Goal: Task Accomplishment & Management: Manage account settings

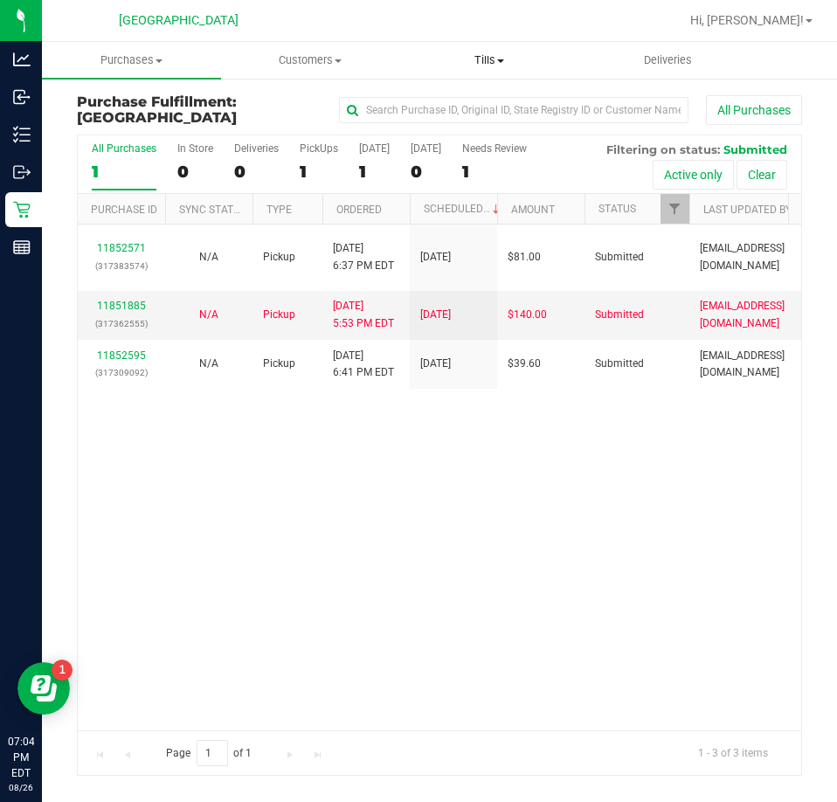
click at [483, 60] on span "Tills" at bounding box center [489, 60] width 177 height 16
click at [464, 100] on span "Manage tills" at bounding box center [459, 105] width 118 height 15
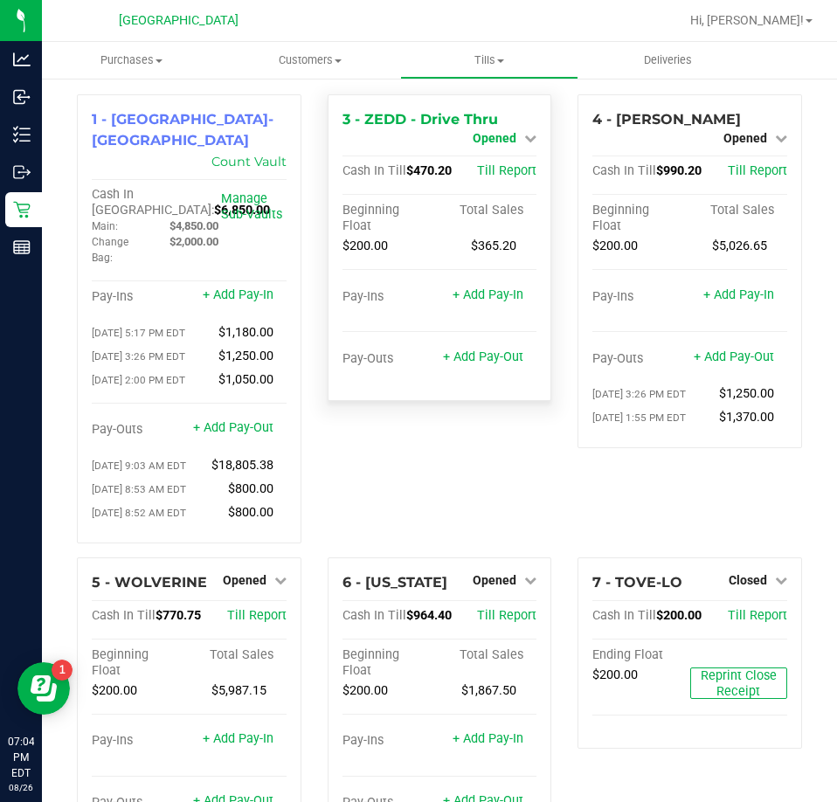
click at [504, 140] on span "Opened" at bounding box center [495, 138] width 44 height 14
click at [501, 158] on link "Close Till" at bounding box center [497, 154] width 47 height 14
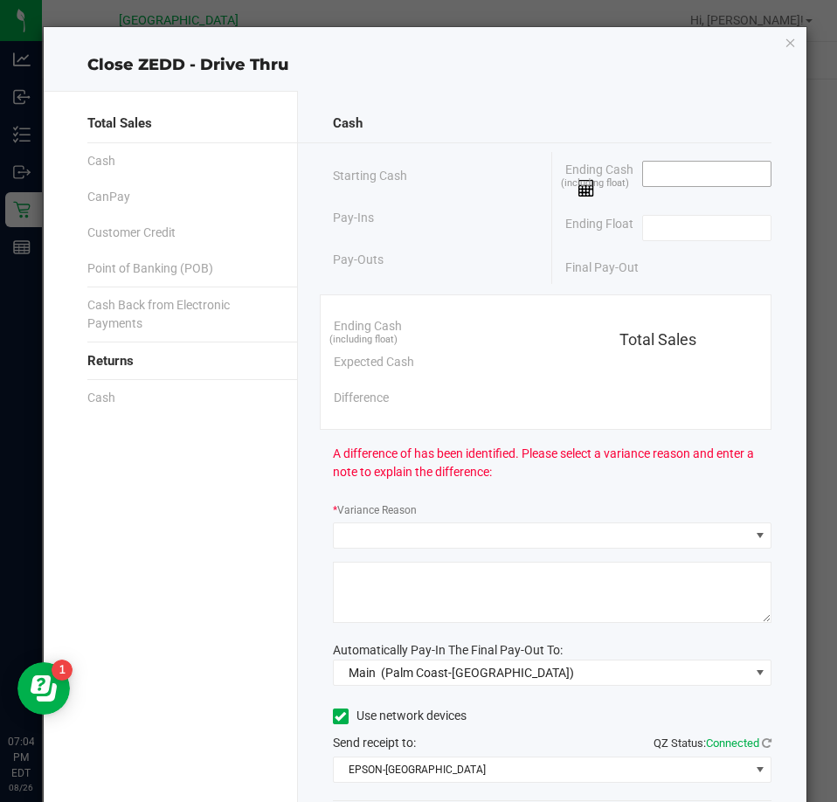
click at [652, 172] on input at bounding box center [707, 174] width 128 height 24
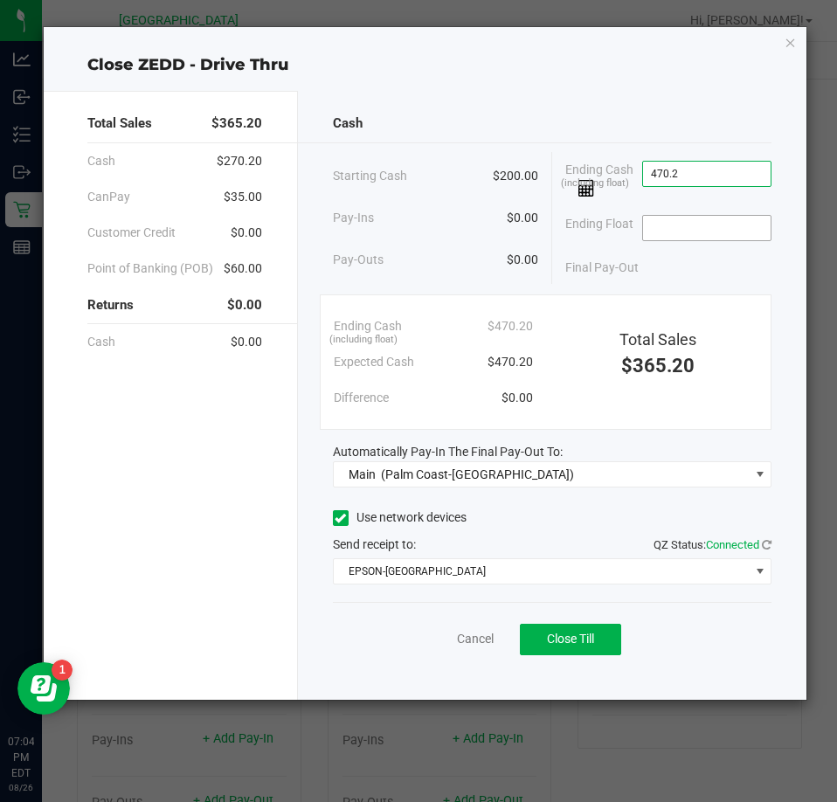
type input "$470.20"
click at [668, 229] on input at bounding box center [707, 228] width 128 height 24
type input "$200.00"
click at [677, 259] on div "Final Pay-Out $270.20" at bounding box center [668, 268] width 206 height 36
click at [567, 639] on span "Close Till" at bounding box center [570, 639] width 47 height 14
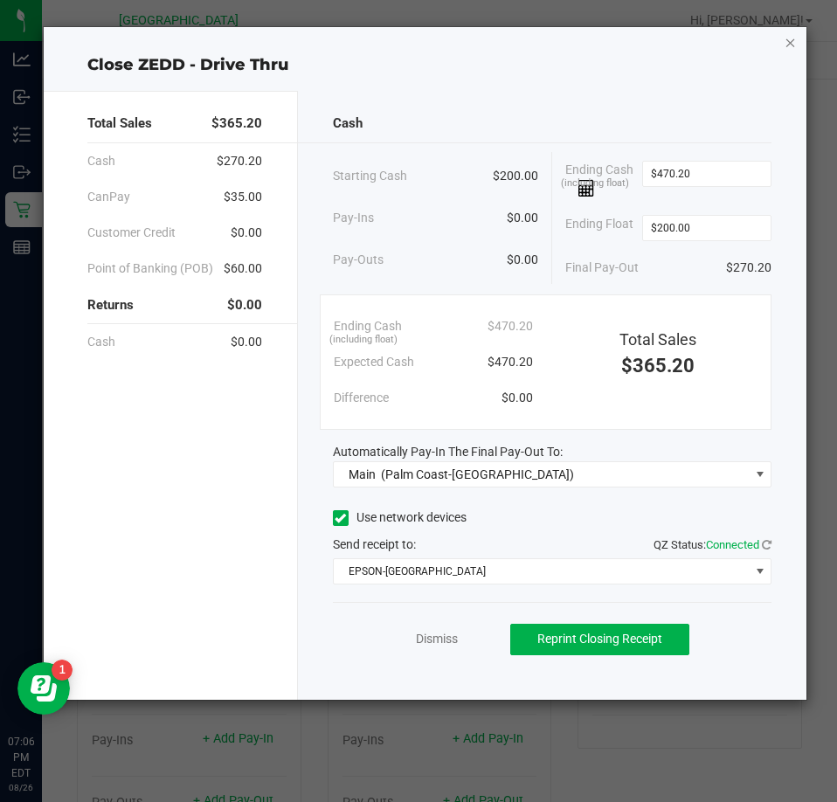
click at [792, 40] on icon "button" at bounding box center [791, 41] width 12 height 21
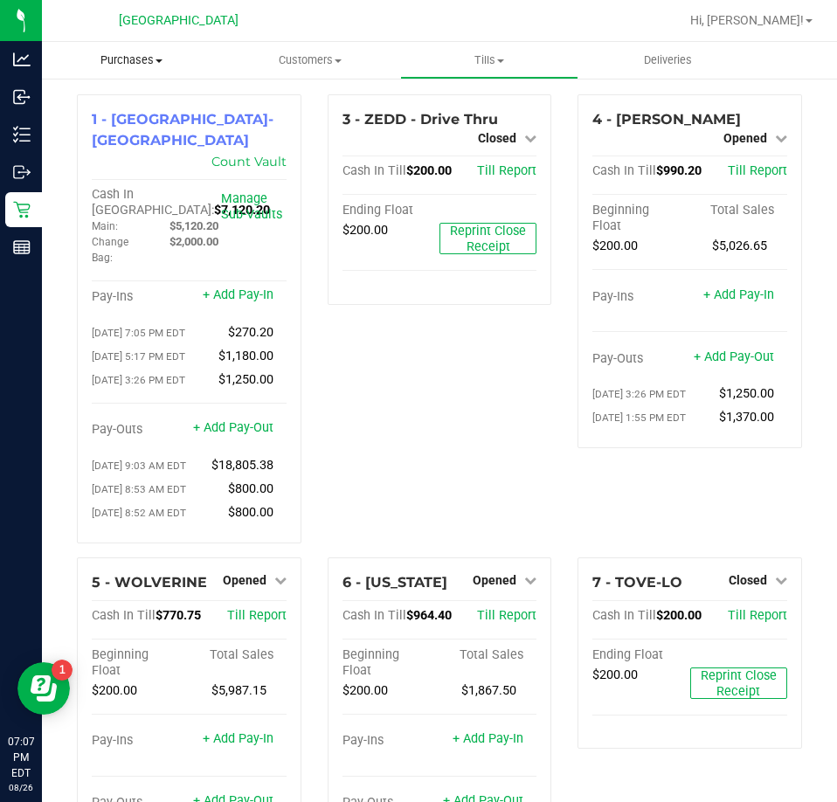
click at [137, 65] on span "Purchases" at bounding box center [131, 60] width 179 height 16
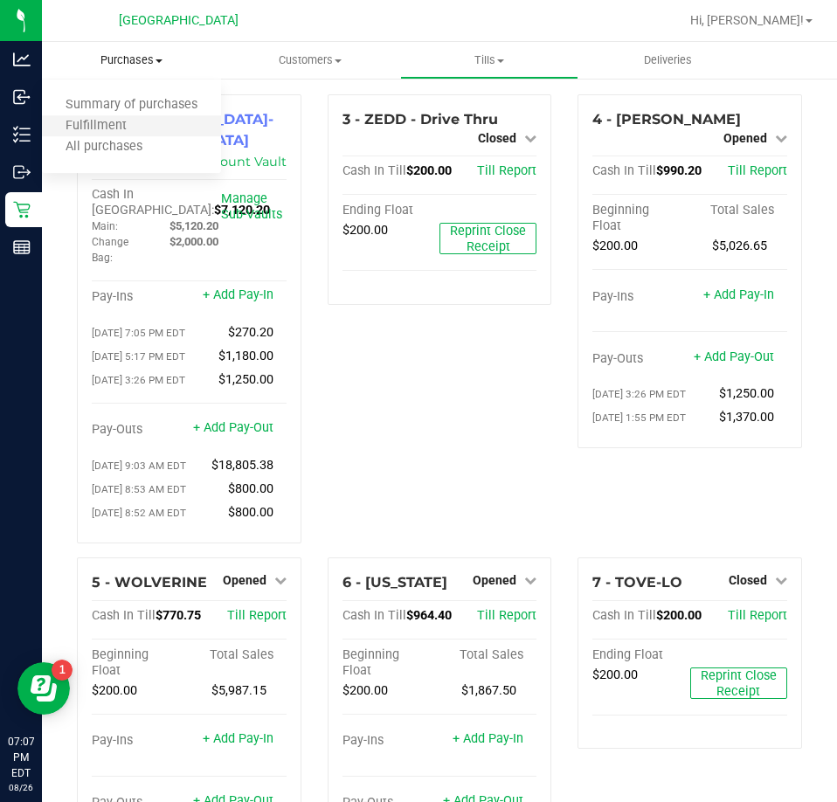
click at [114, 117] on li "Fulfillment" at bounding box center [131, 126] width 179 height 21
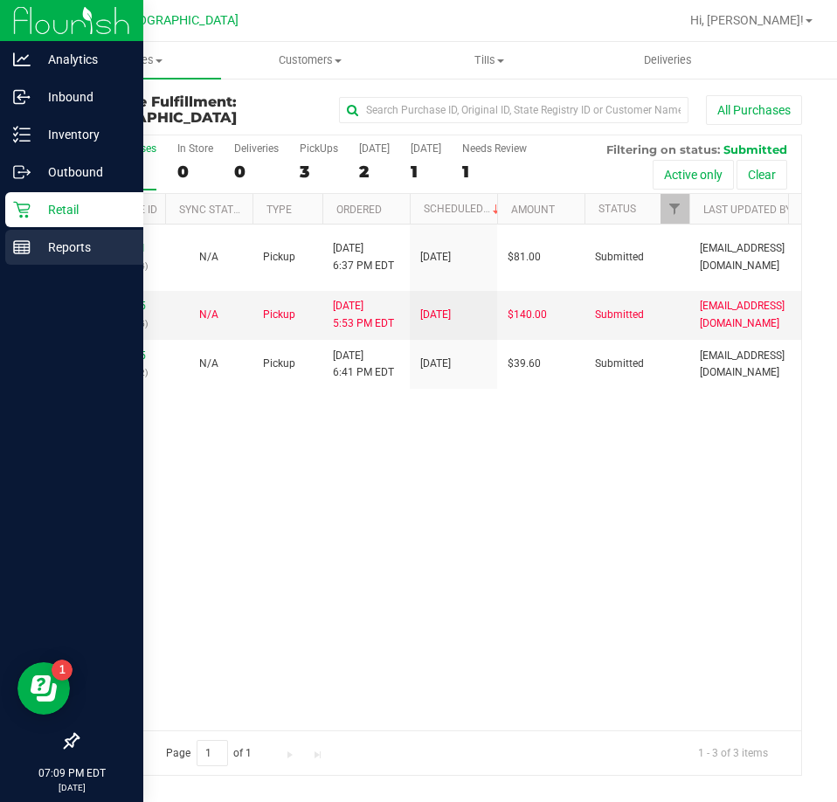
click at [58, 247] on p "Reports" at bounding box center [83, 247] width 105 height 21
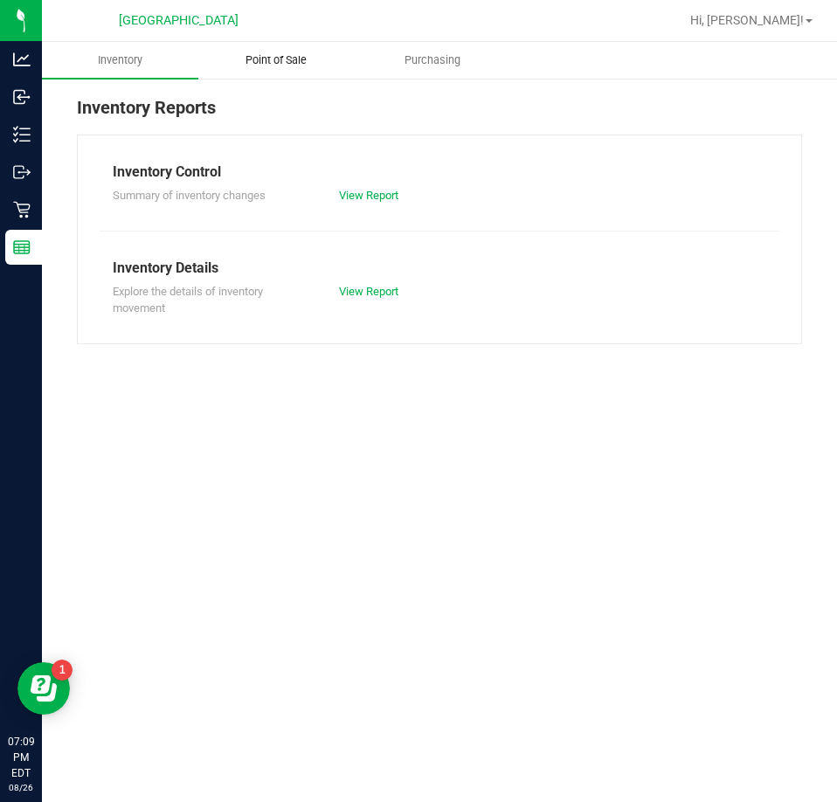
click at [295, 58] on span "Point of Sale" at bounding box center [276, 60] width 108 height 16
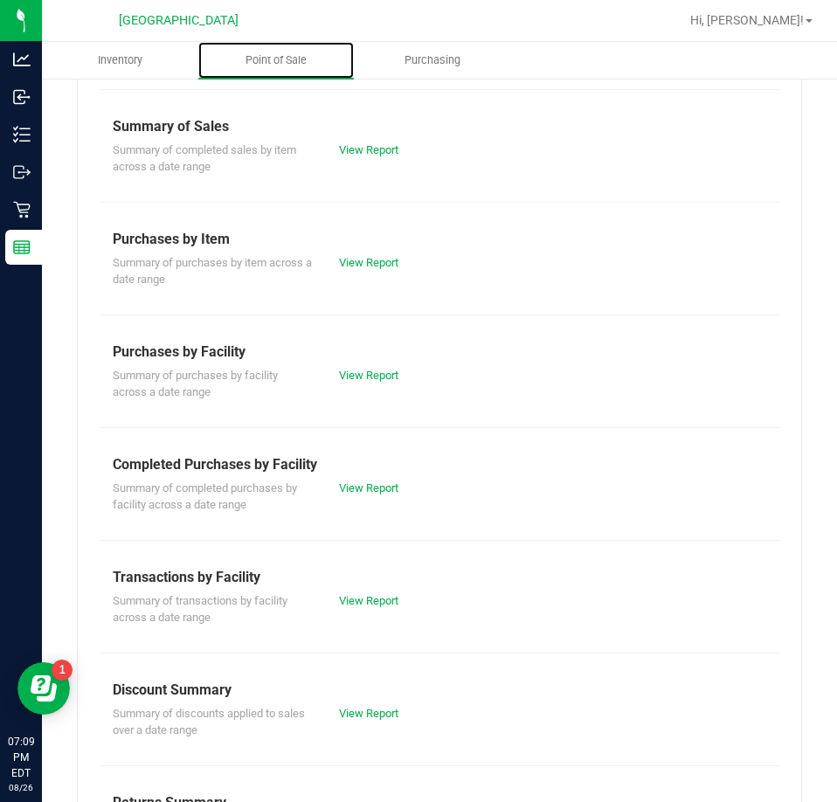
scroll to position [236, 0]
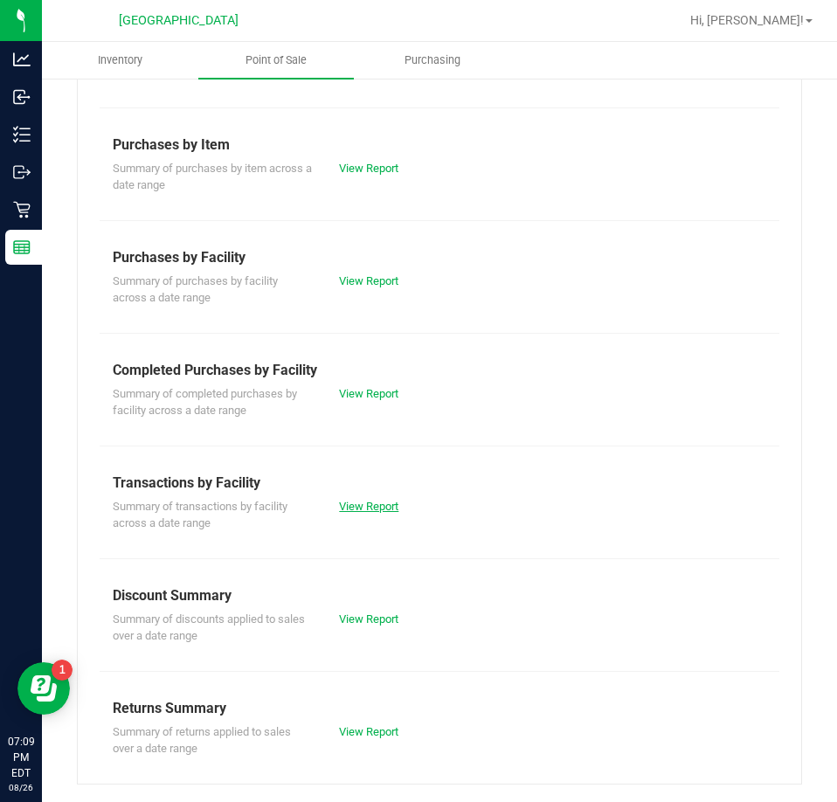
click at [374, 503] on link "View Report" at bounding box center [368, 506] width 59 height 13
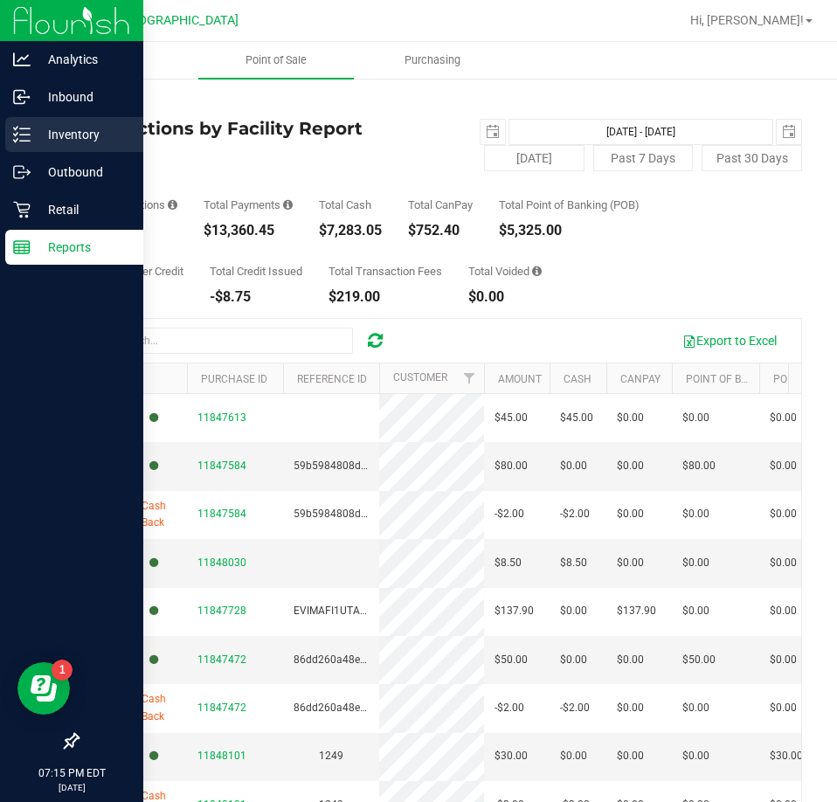
click at [50, 134] on p "Inventory" at bounding box center [83, 134] width 105 height 21
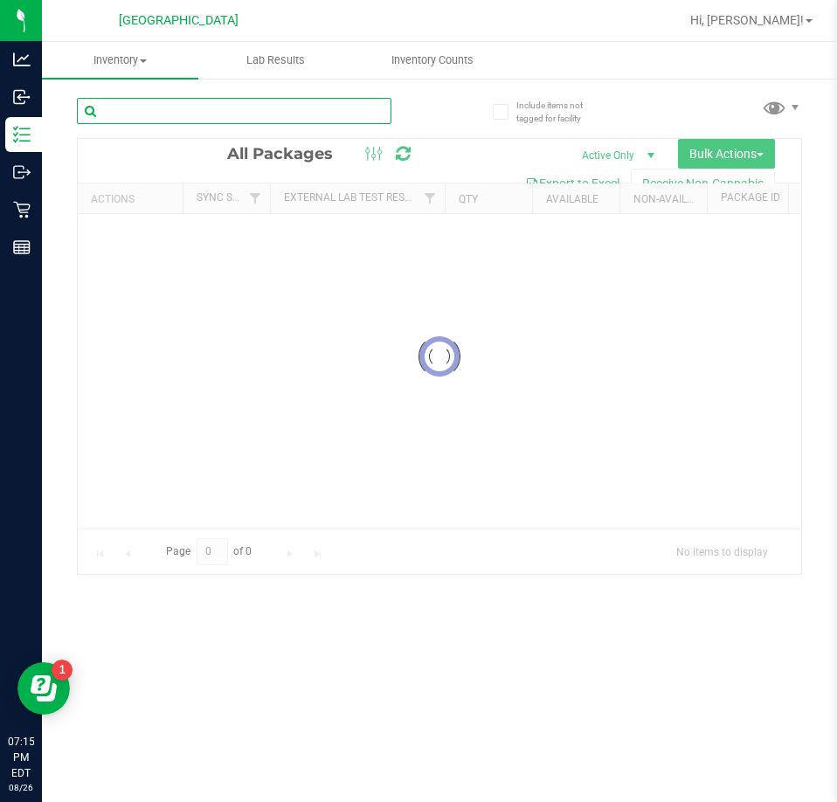
click at [197, 113] on input "text" at bounding box center [234, 111] width 315 height 26
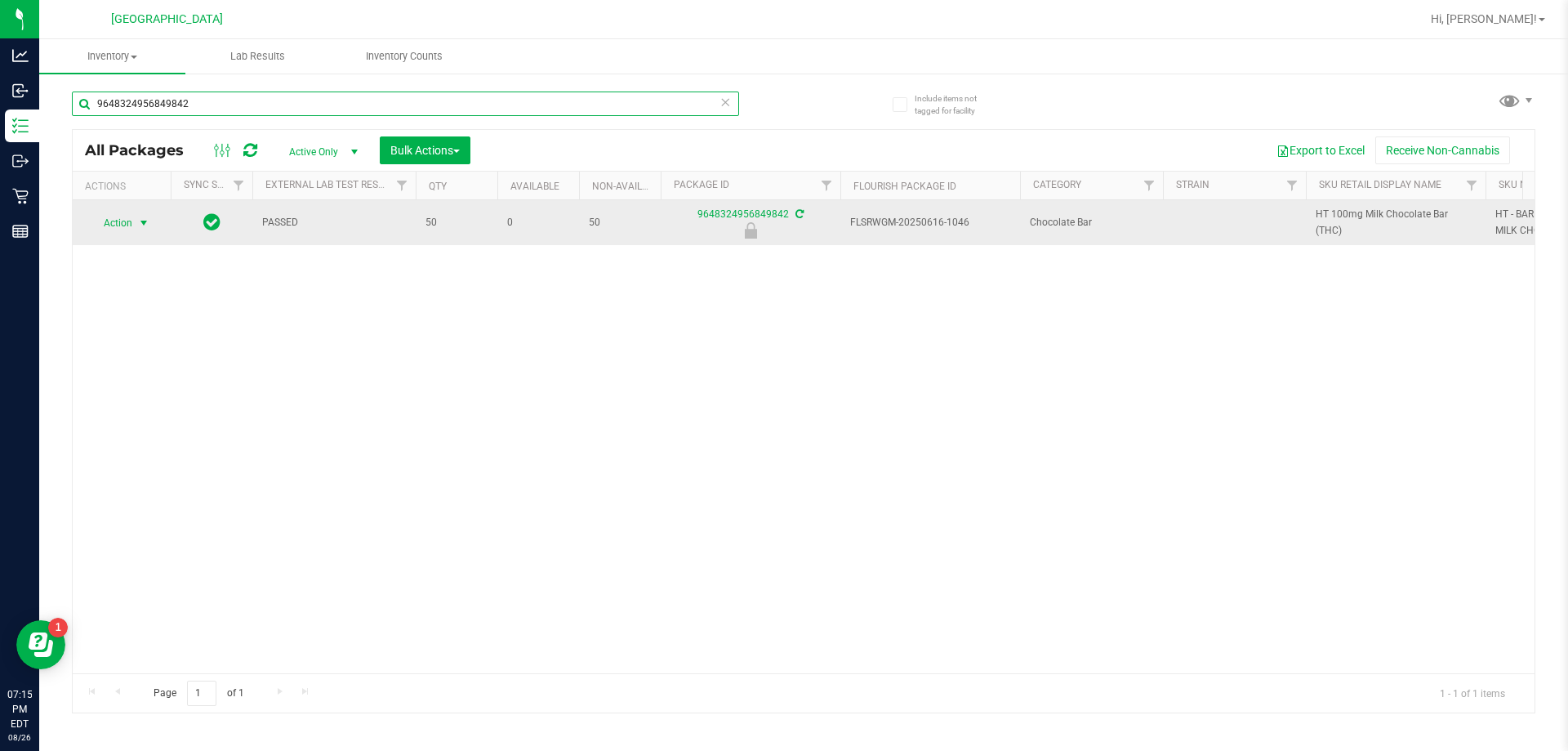
type input "9648324956849842"
click at [115, 218] on span "Action" at bounding box center [110, 223] width 44 height 22
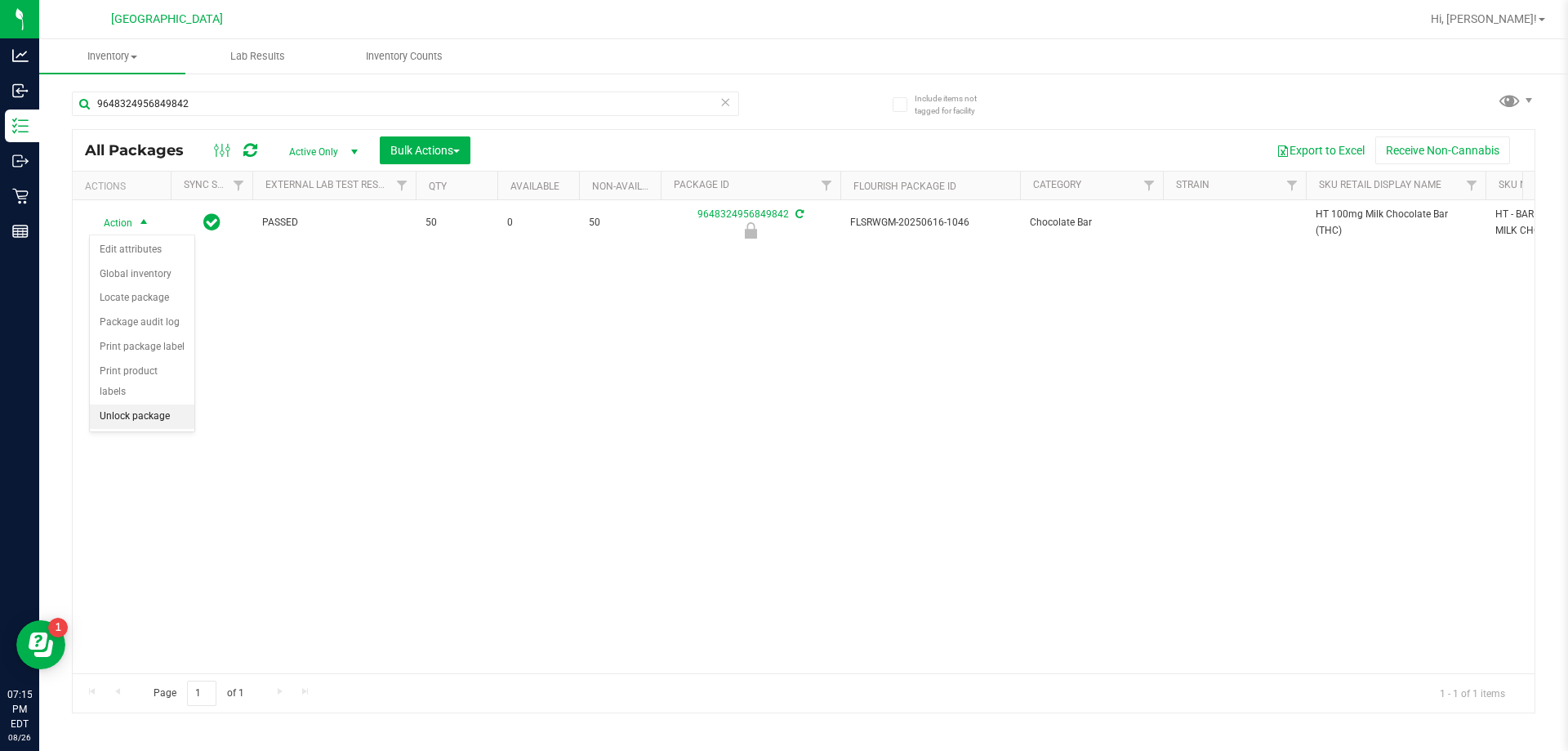
click at [163, 404] on li "Unlock package" at bounding box center [142, 416] width 105 height 24
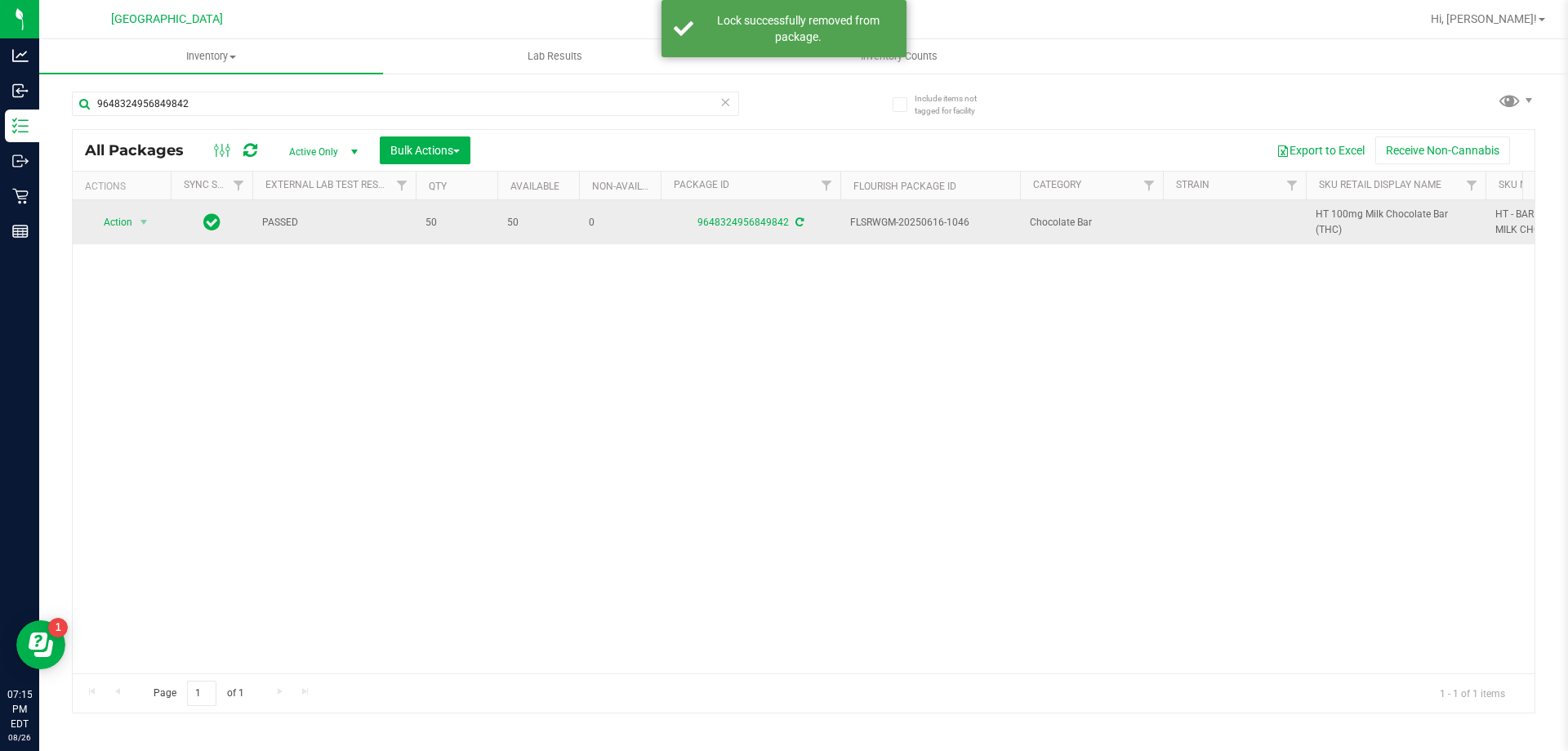
click at [782, 218] on span "HT 100mg Milk Chocolate Bar (THC)" at bounding box center [1395, 222] width 160 height 31
click at [782, 219] on span "HT 100mg Milk Chocolate Bar (THC)" at bounding box center [1395, 222] width 160 height 31
copy tr "HT 100mg Milk Chocolate Bar (THC)"
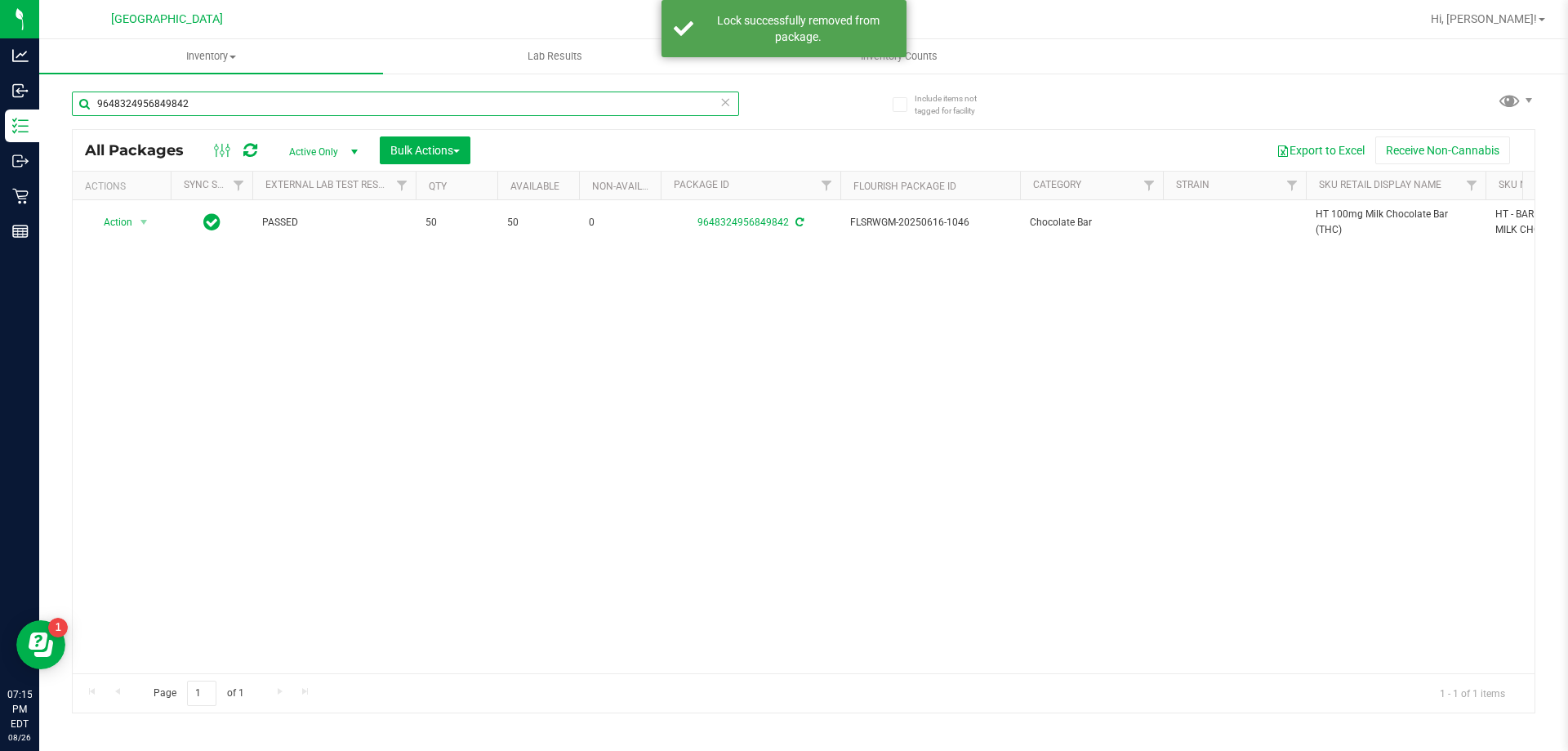
click at [443, 107] on input "9648324956849842" at bounding box center [406, 104] width 668 height 24
paste input "HT 100mg Milk Chocolate Bar (THC)"
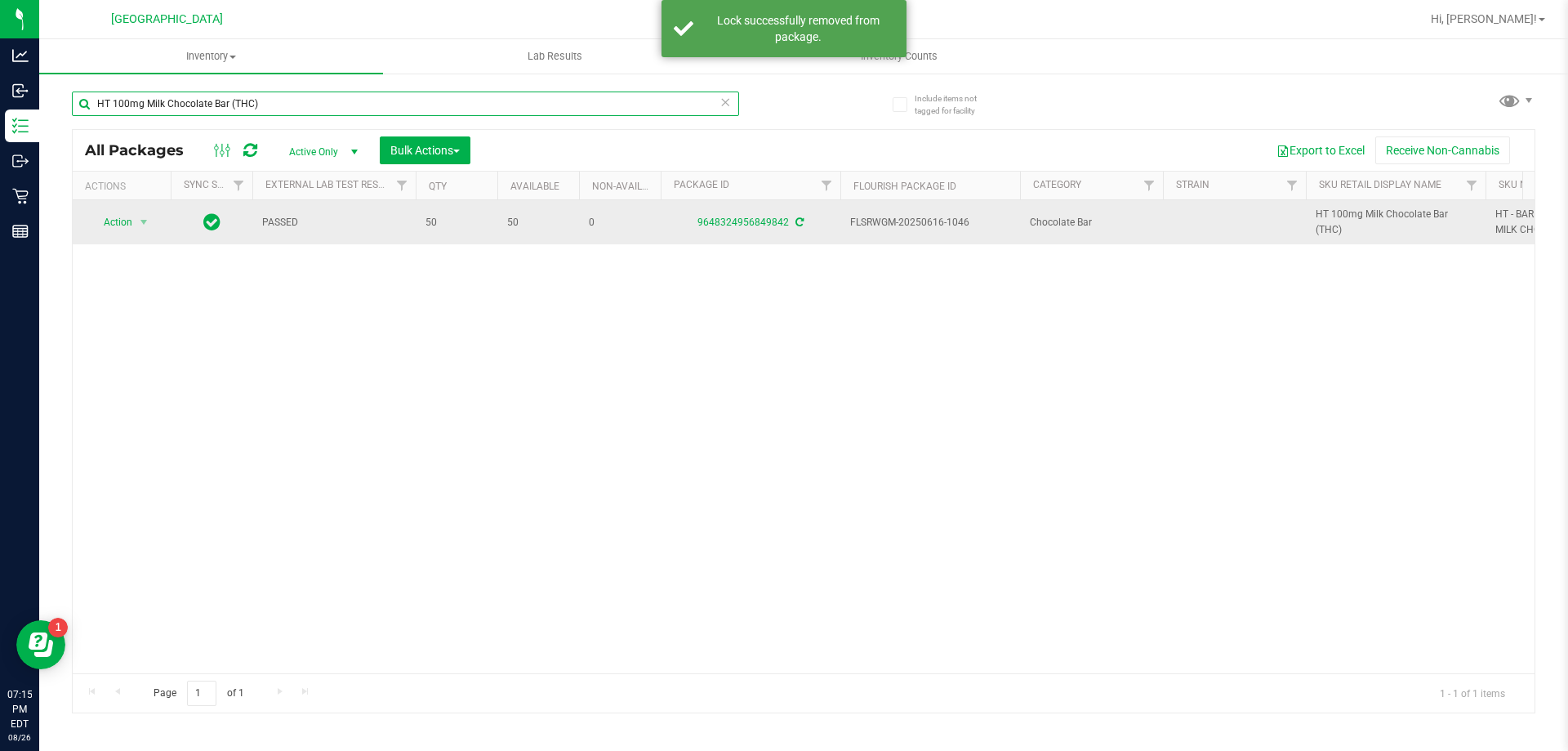
type input "HT 100mg Milk Chocolate Bar (THC)"
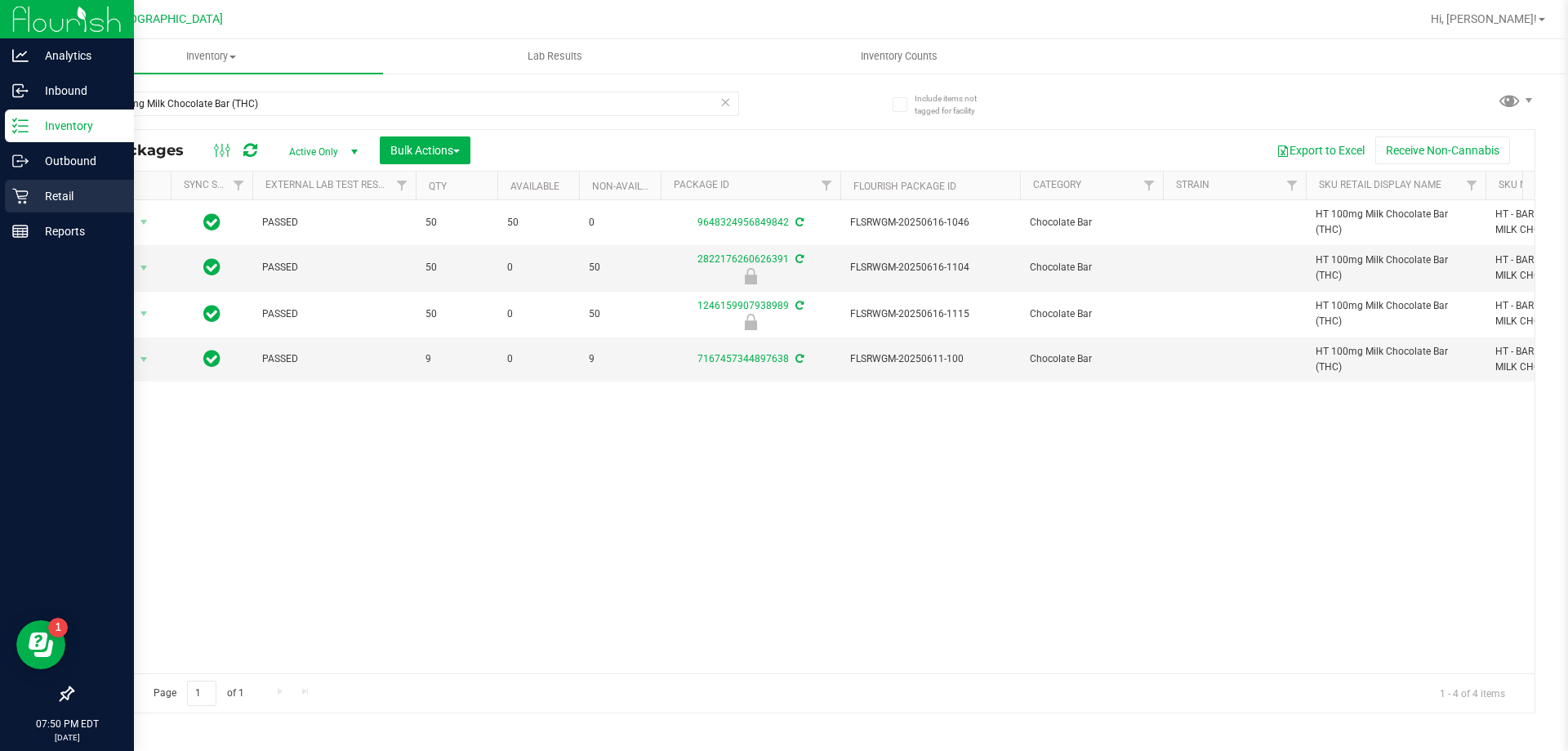
click at [69, 192] on p "Retail" at bounding box center [78, 195] width 98 height 20
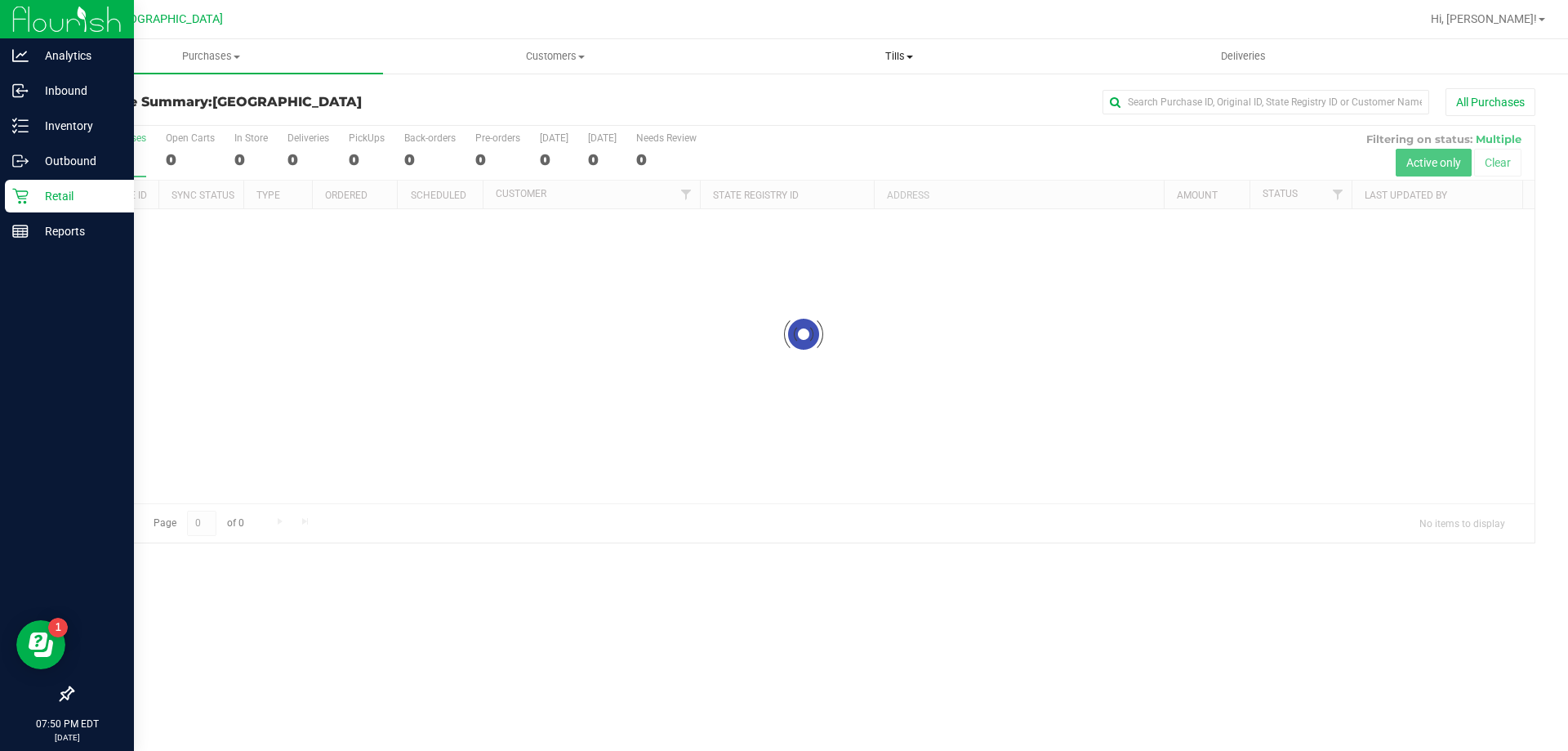
drag, startPoint x: 917, startPoint y: 44, endPoint x: 902, endPoint y: 61, distance: 22.7
click at [782, 44] on uib-tab-heading "Tills Manage tills Reconcile e-payments" at bounding box center [899, 56] width 342 height 33
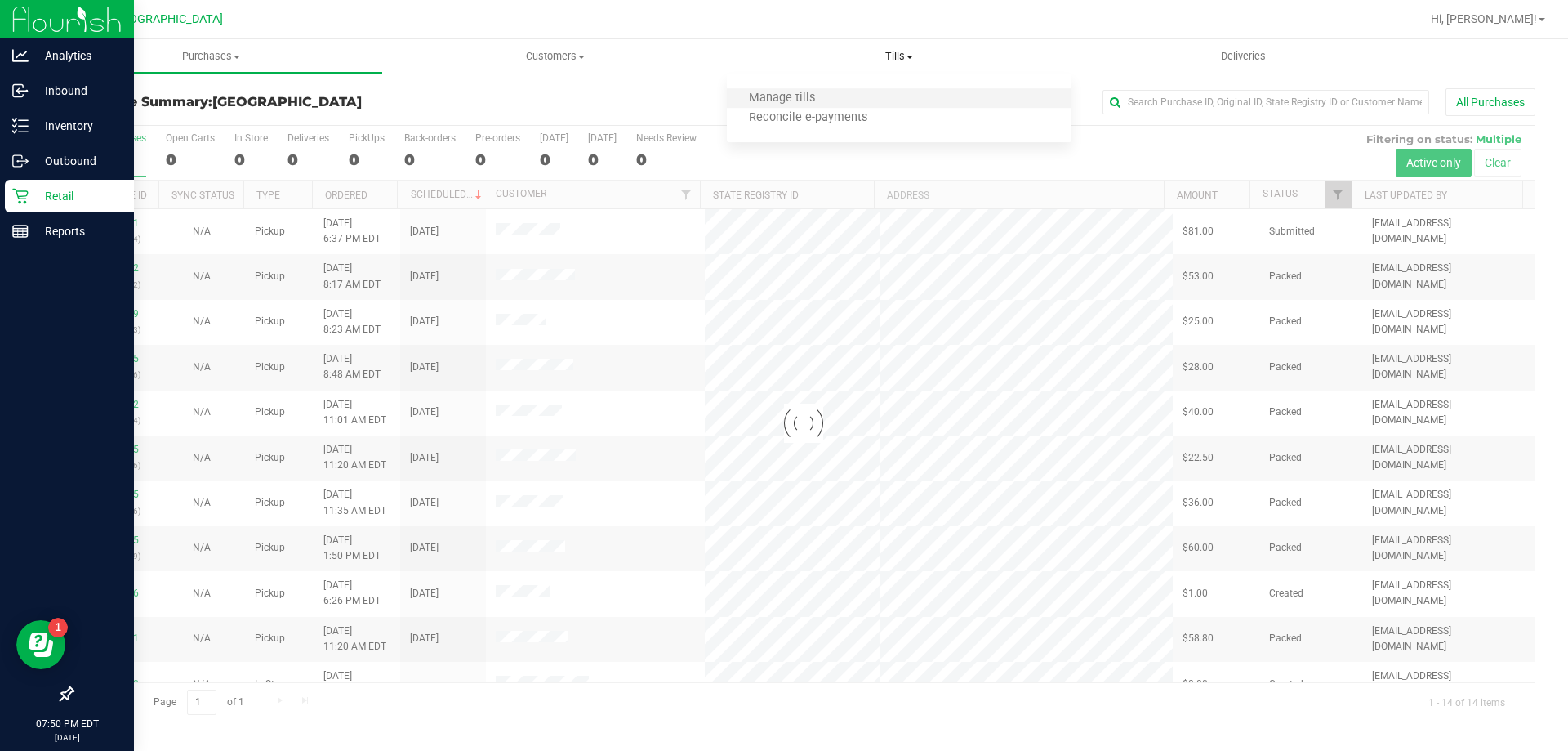
click at [782, 89] on li "Manage tills" at bounding box center [899, 98] width 344 height 20
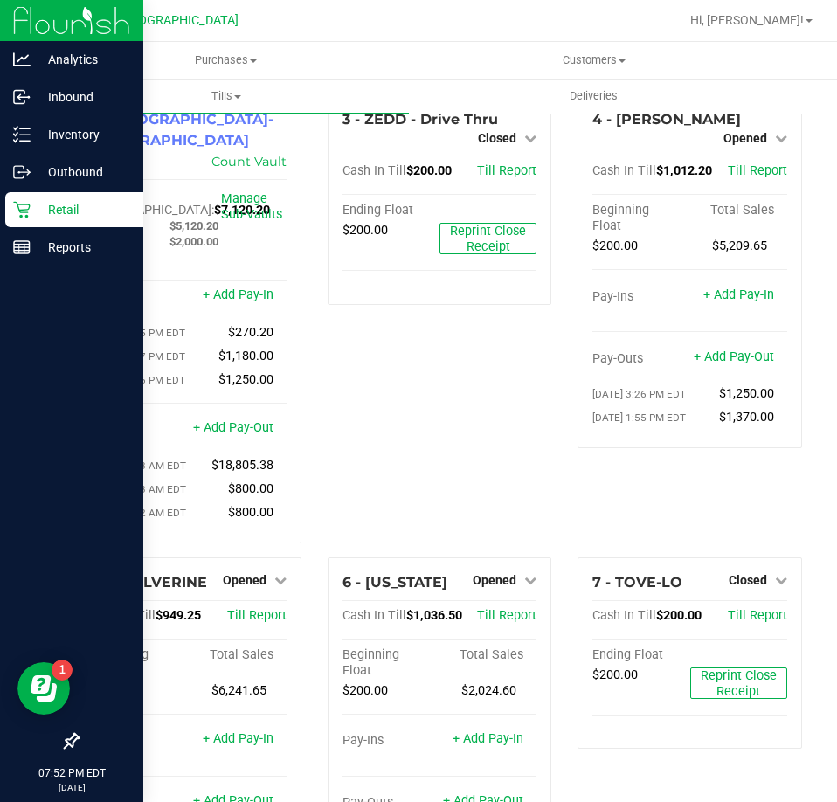
click at [551, 280] on div "3 - ZEDD - Drive Thru Closed Open Till Cash In Till $200.00 Till Report Ending …" at bounding box center [440, 325] width 251 height 463
click at [564, 377] on div "4 - [PERSON_NAME] Opened Close Till Cash In Till $1,012.20 Till Report Beginnin…" at bounding box center [689, 325] width 251 height 463
